Goal: Register for event/course

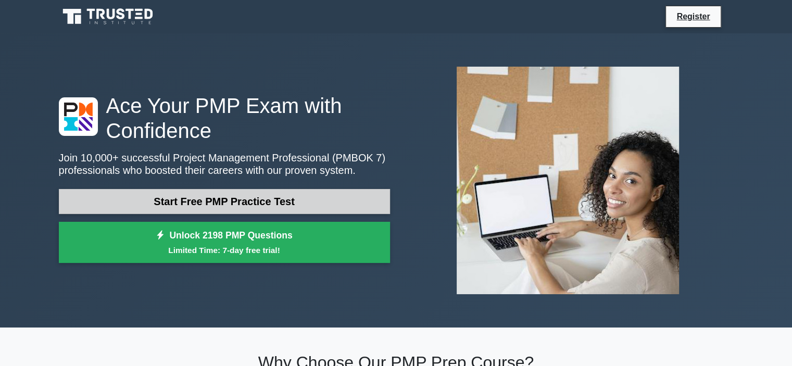
click at [303, 205] on link "Start Free PMP Practice Test" at bounding box center [224, 201] width 331 height 25
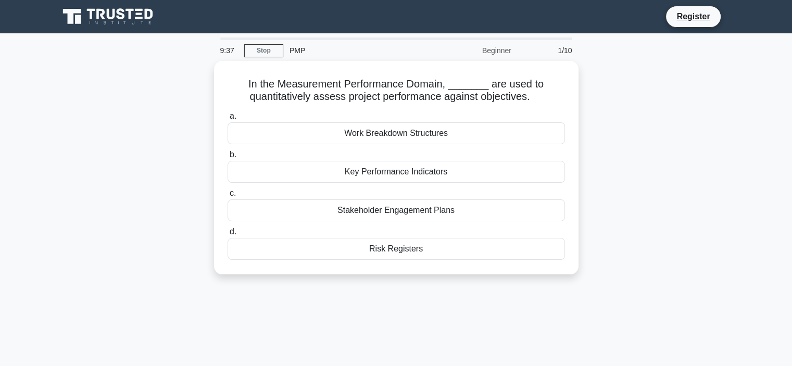
click at [296, 49] on div "PMP" at bounding box center [354, 50] width 143 height 21
click at [269, 47] on link "Stop" at bounding box center [263, 50] width 39 height 13
